Goal: Navigation & Orientation: Find specific page/section

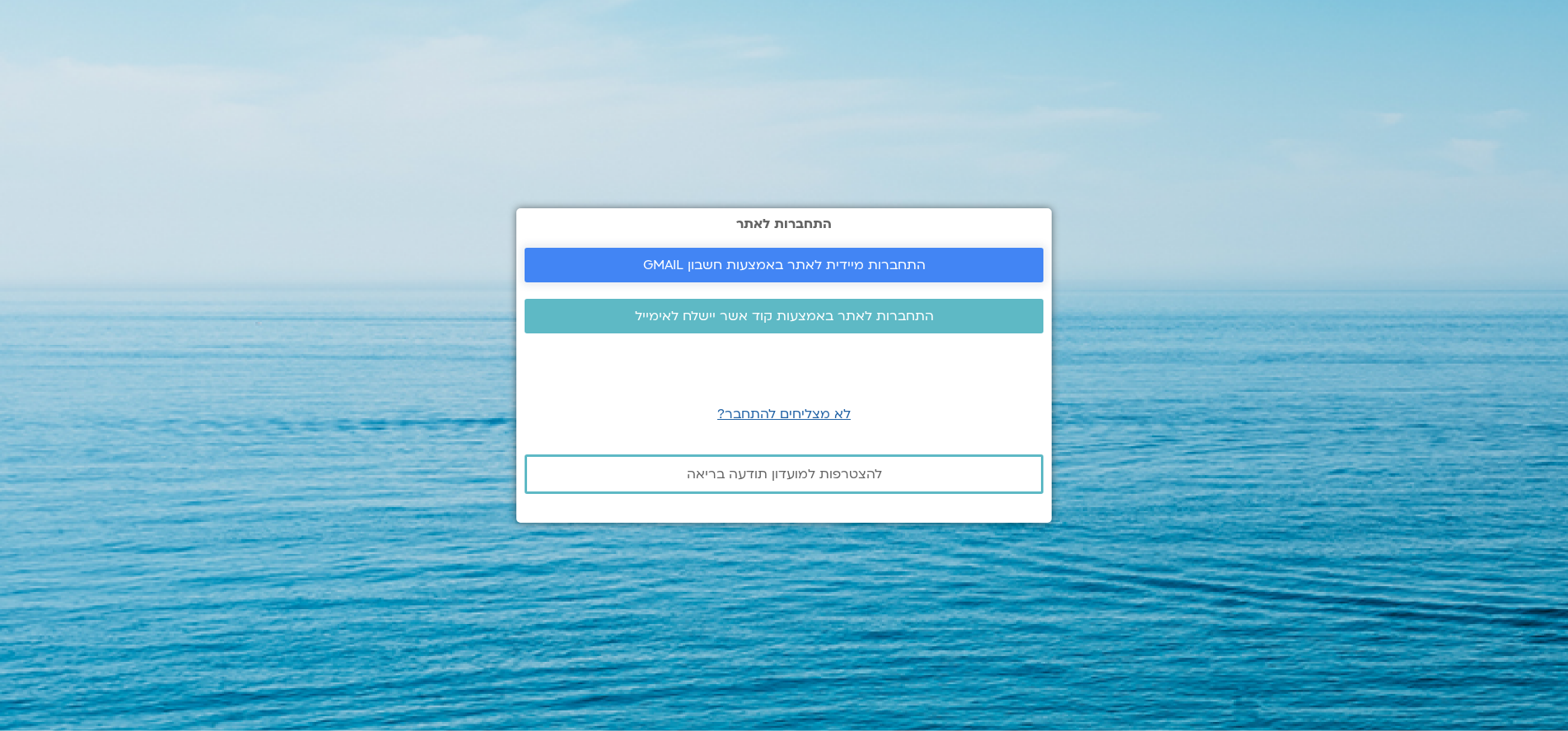
click at [842, 265] on span "התחברות מיידית לאתר באמצעות חשבון GMAIL" at bounding box center [784, 264] width 282 height 15
